Goal: Information Seeking & Learning: Learn about a topic

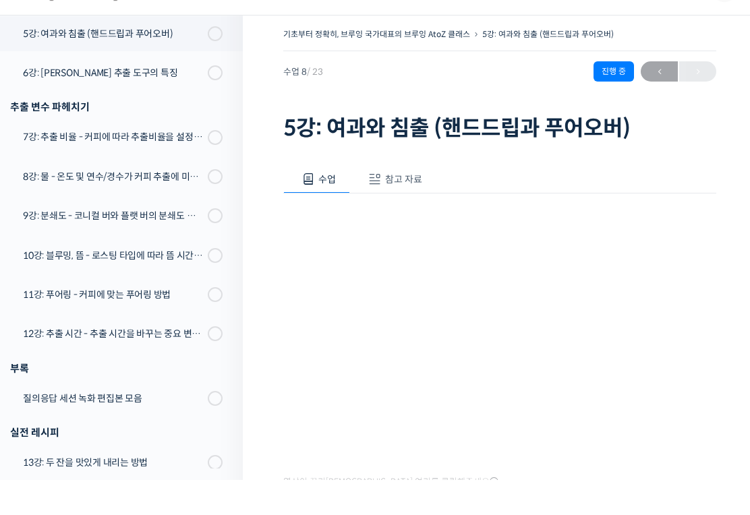
scroll to position [128, 0]
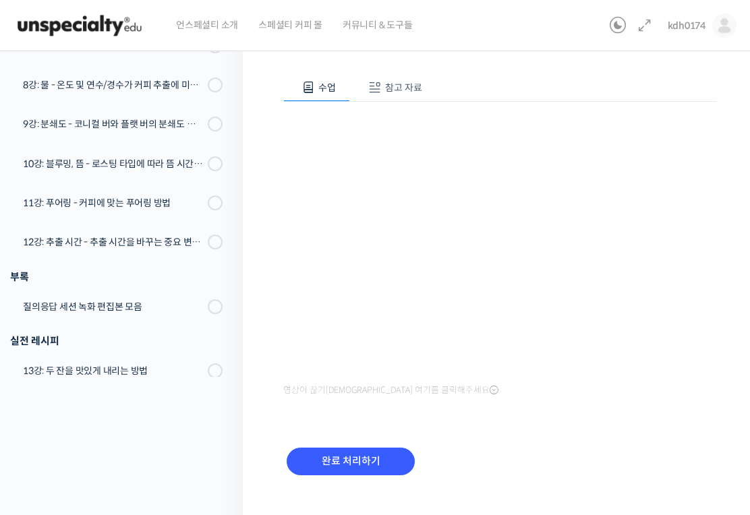
click at [387, 457] on input "완료 처리하기" at bounding box center [351, 462] width 128 height 28
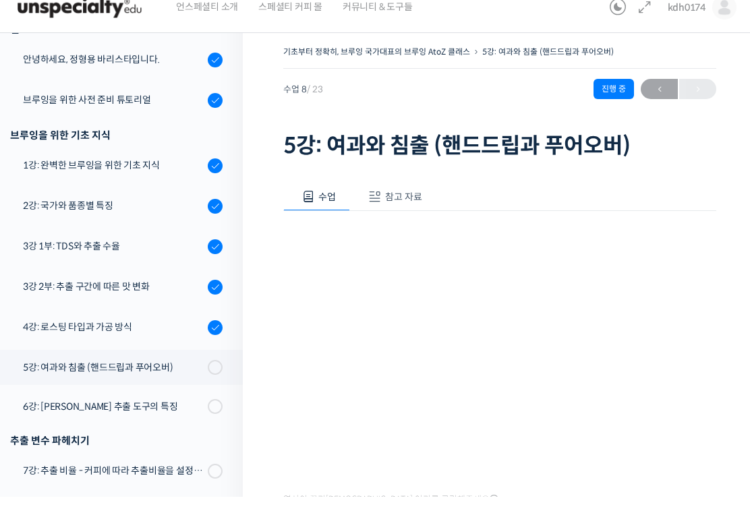
scroll to position [79, 0]
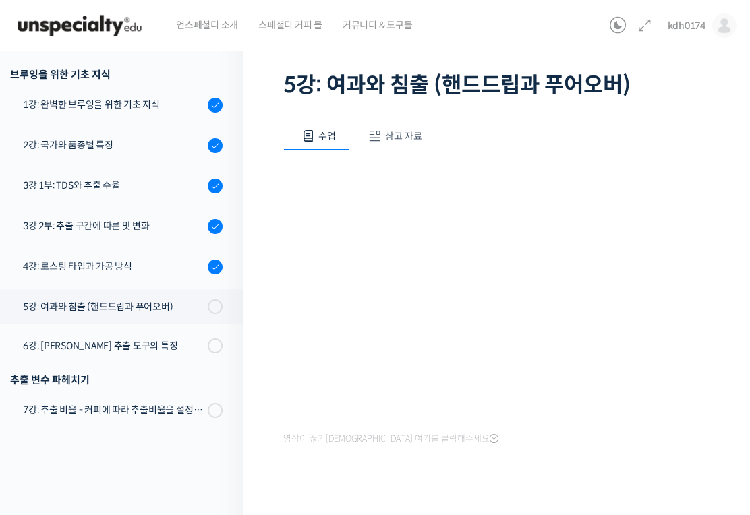
click at [57, 312] on div "5강: 여과와 침출 (핸드드립과 푸어오버)" at bounding box center [113, 307] width 181 height 15
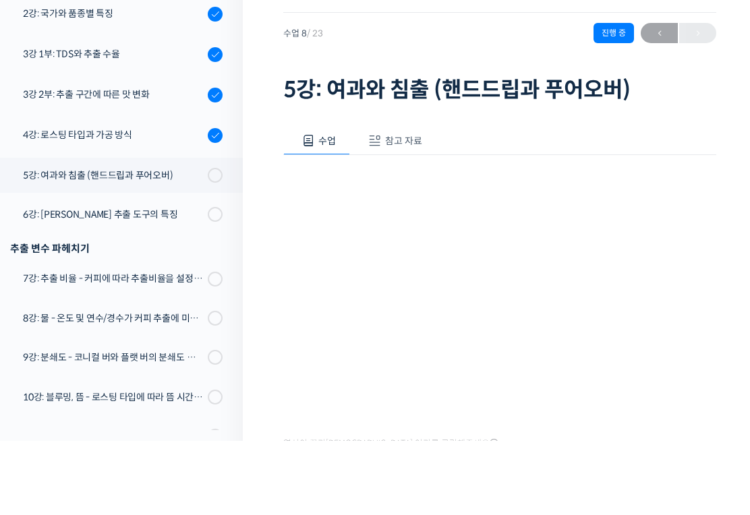
scroll to position [128, 0]
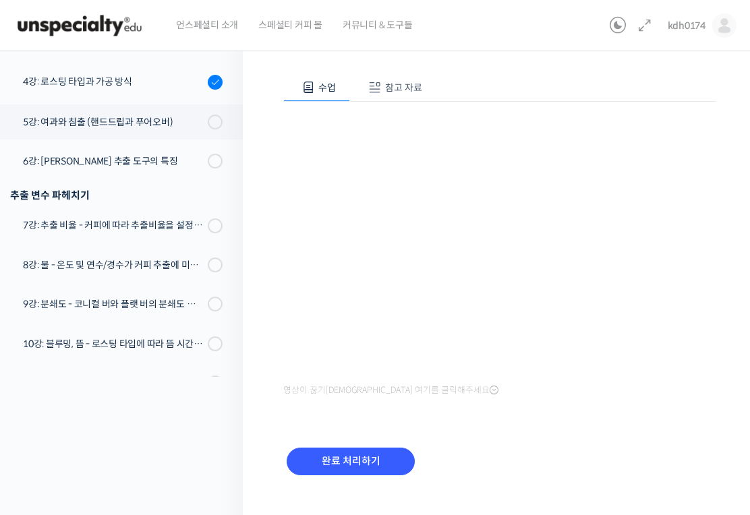
click at [385, 467] on input "완료 처리하기" at bounding box center [351, 462] width 128 height 28
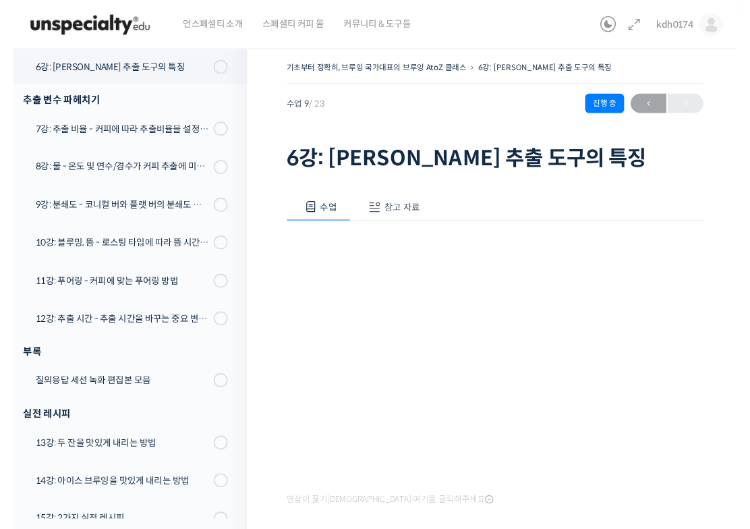
scroll to position [86, 0]
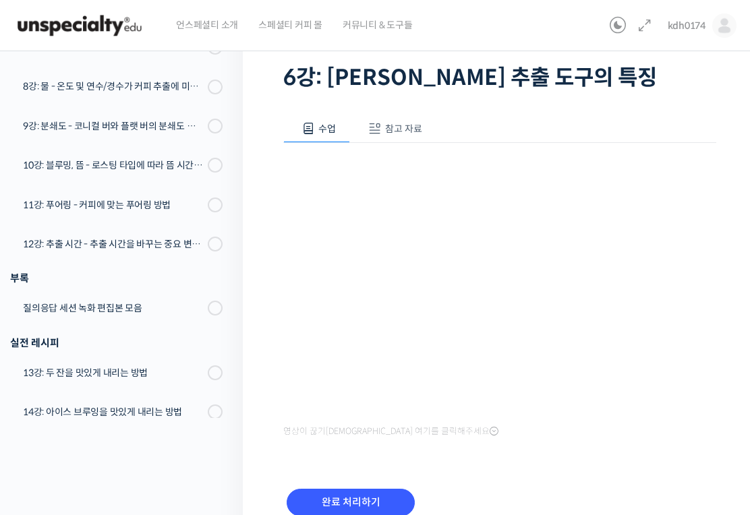
click at [407, 132] on span "참고 자료" at bounding box center [403, 129] width 37 height 12
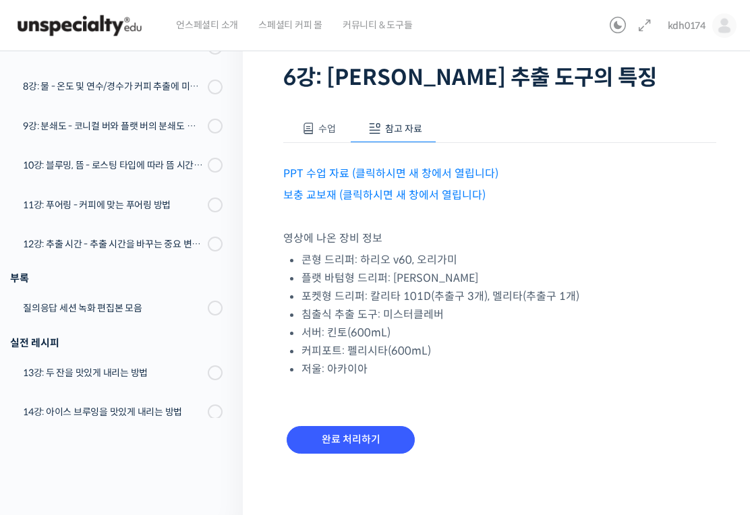
click at [425, 179] on link "PPT 수업 자료 (클릭하시면 새 창에서 열립니다)" at bounding box center [390, 174] width 215 height 14
click at [446, 200] on link "보충 교보재 (클릭하시면 새 창에서 열립니다)" at bounding box center [384, 195] width 202 height 14
click at [322, 137] on button "수업" at bounding box center [316, 129] width 67 height 28
